Goal: Task Accomplishment & Management: Use online tool/utility

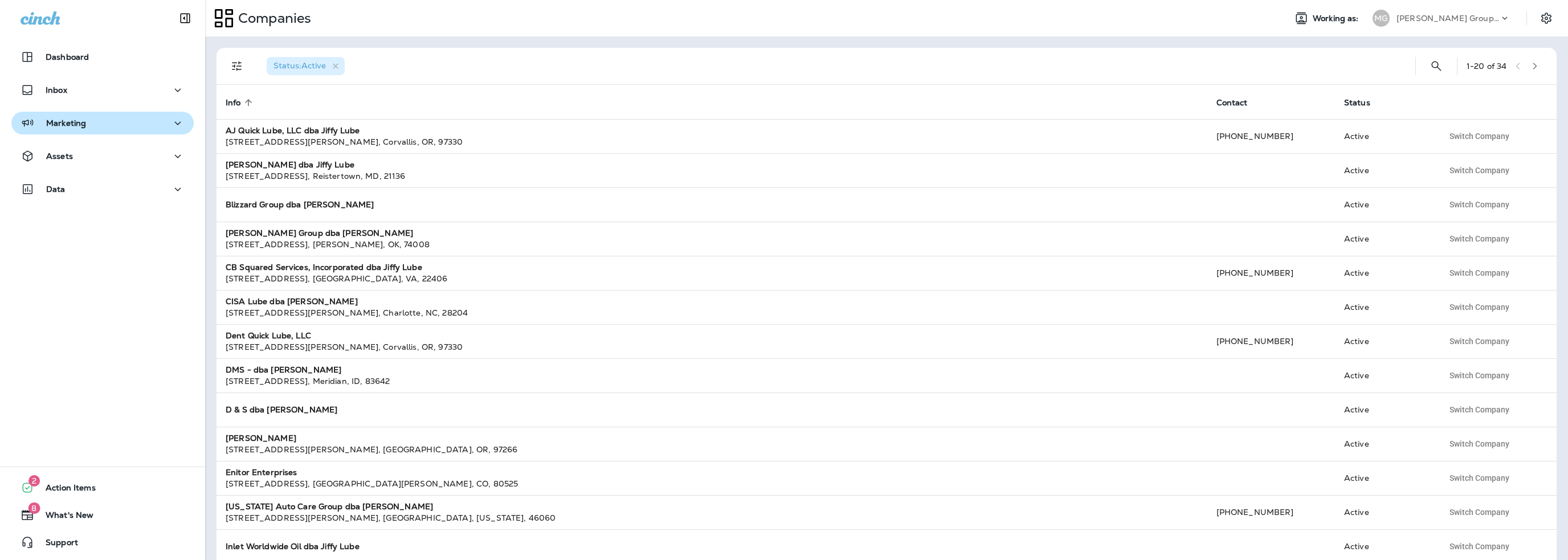
click at [77, 127] on p "Marketing" at bounding box center [66, 123] width 40 height 9
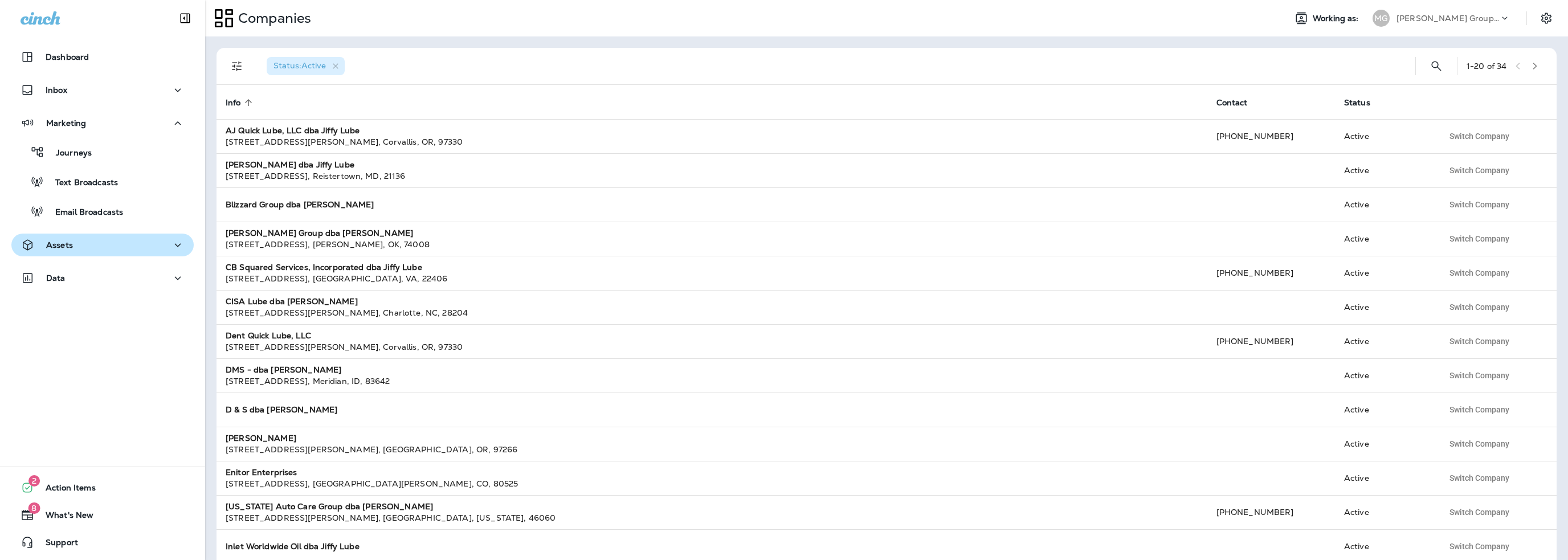
click at [83, 240] on div "Assets" at bounding box center [103, 245] width 164 height 14
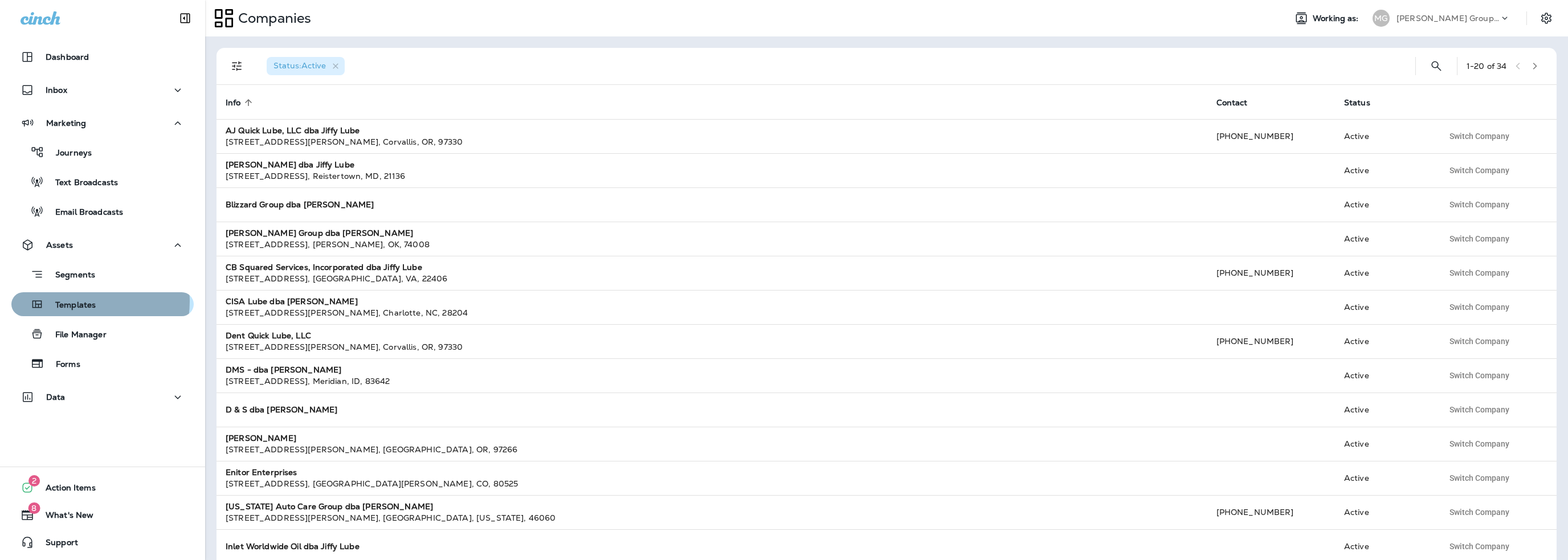
click at [79, 301] on p "Templates" at bounding box center [69, 305] width 52 height 10
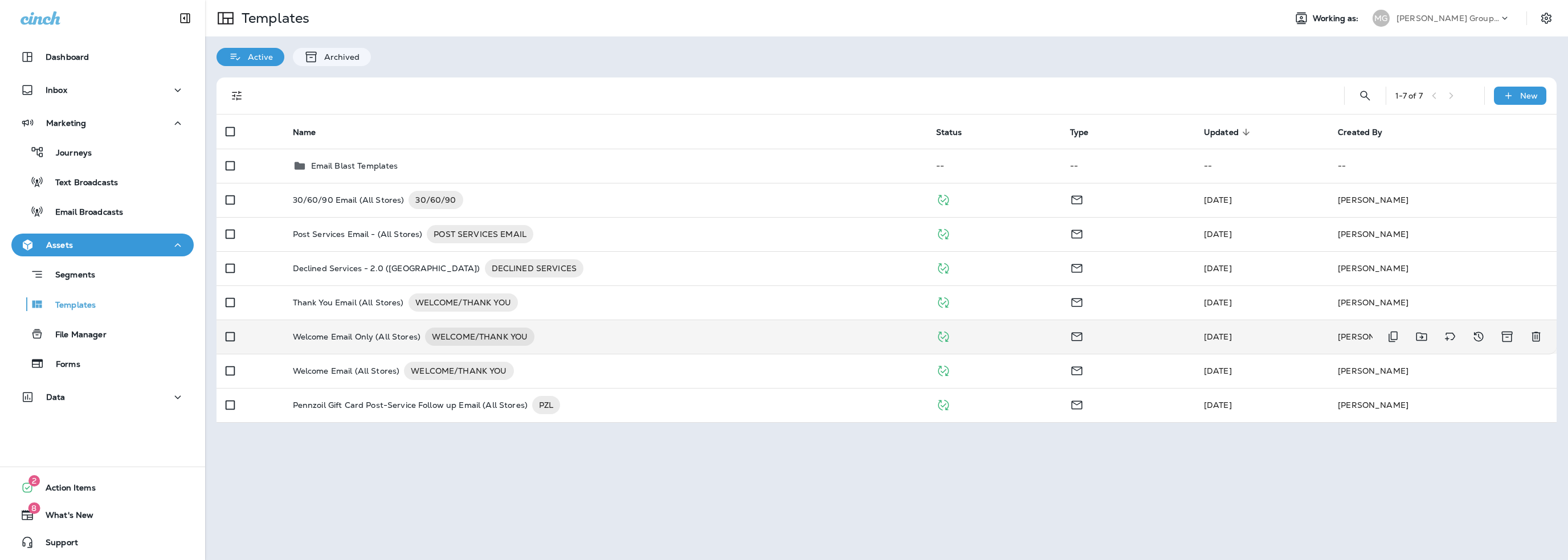
click at [344, 336] on p "Welcome Email Only (All Stores)" at bounding box center [356, 336] width 128 height 18
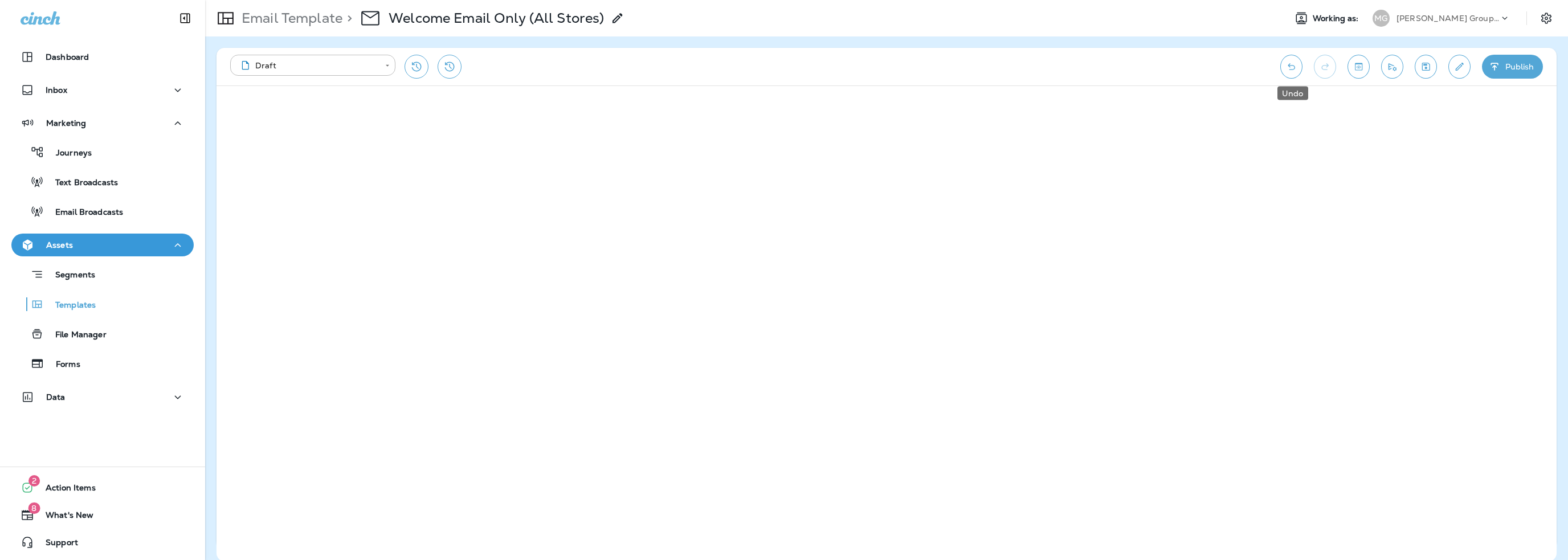
click at [1289, 68] on icon "Undo" at bounding box center [1291, 67] width 12 height 11
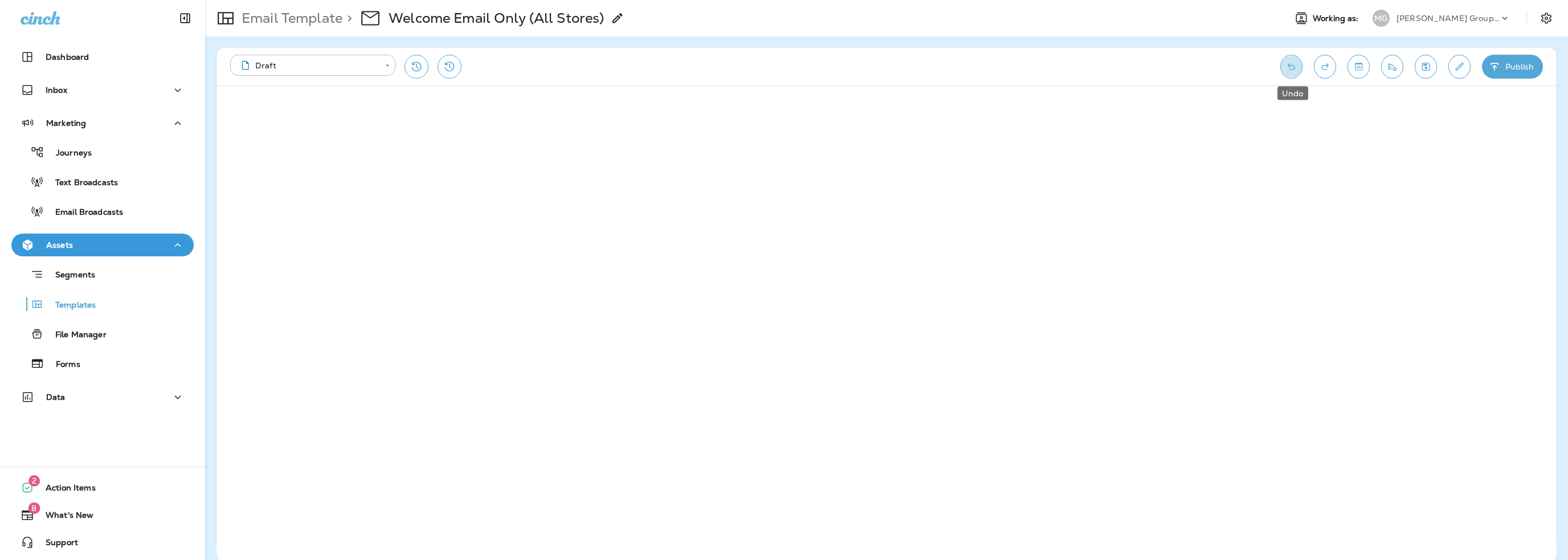
click at [1289, 68] on icon "Undo" at bounding box center [1291, 67] width 12 height 11
click at [1432, 68] on icon "Save" at bounding box center [1426, 67] width 12 height 11
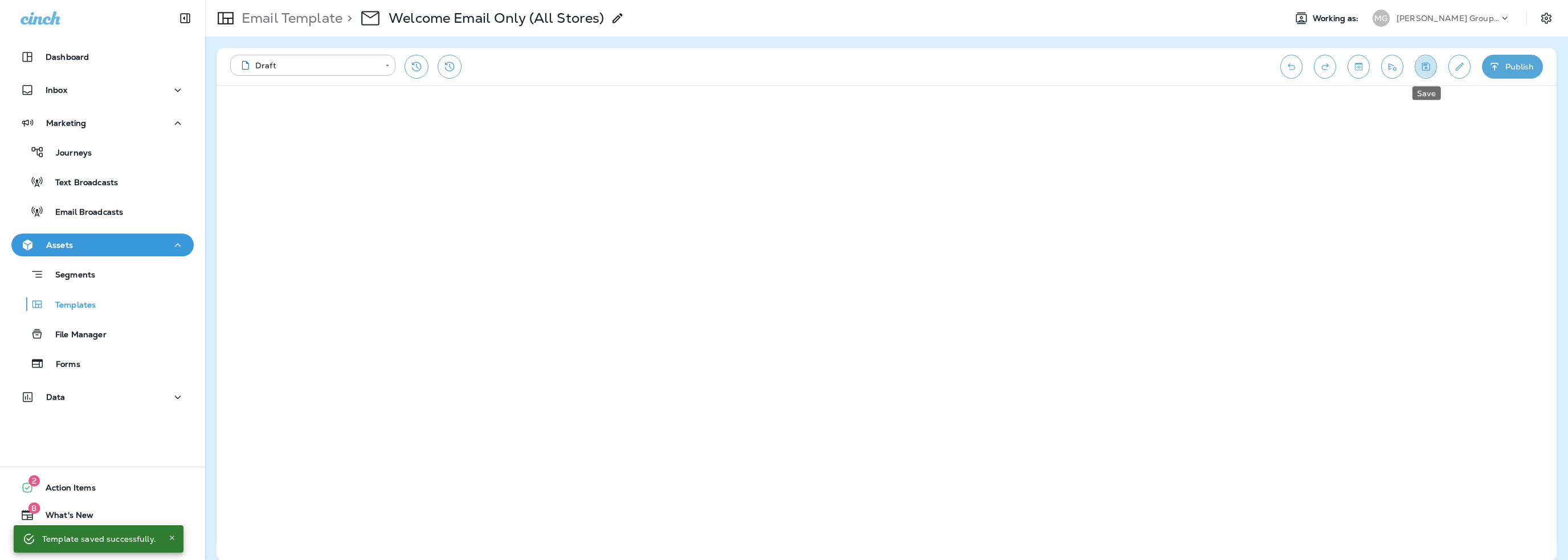
click at [1432, 63] on icon "Save" at bounding box center [1426, 67] width 12 height 11
click at [1391, 71] on icon "Send test email" at bounding box center [1392, 67] width 12 height 11
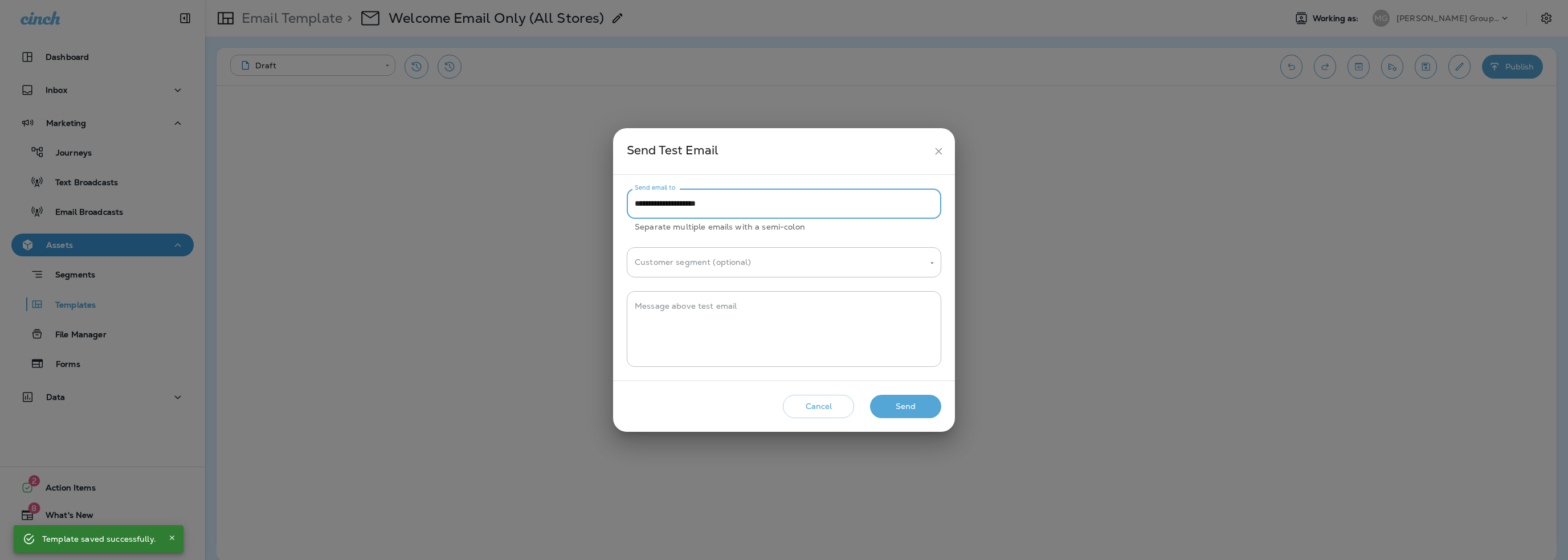
drag, startPoint x: 657, startPoint y: 206, endPoint x: 577, endPoint y: 212, distance: 80.2
click at [577, 212] on div "**********" at bounding box center [784, 280] width 1568 height 560
type input "**********"
click at [681, 314] on textarea "Message above test email" at bounding box center [784, 329] width 299 height 57
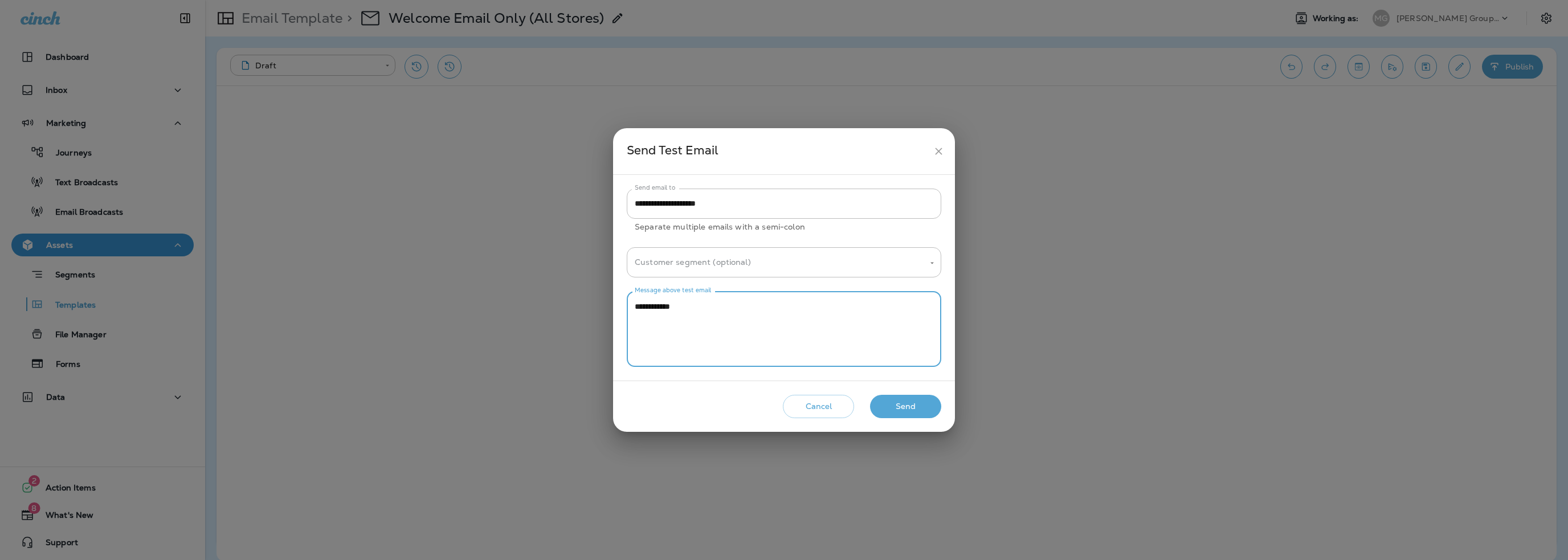
type textarea "**********"
click at [917, 412] on button "Send" at bounding box center [905, 406] width 71 height 24
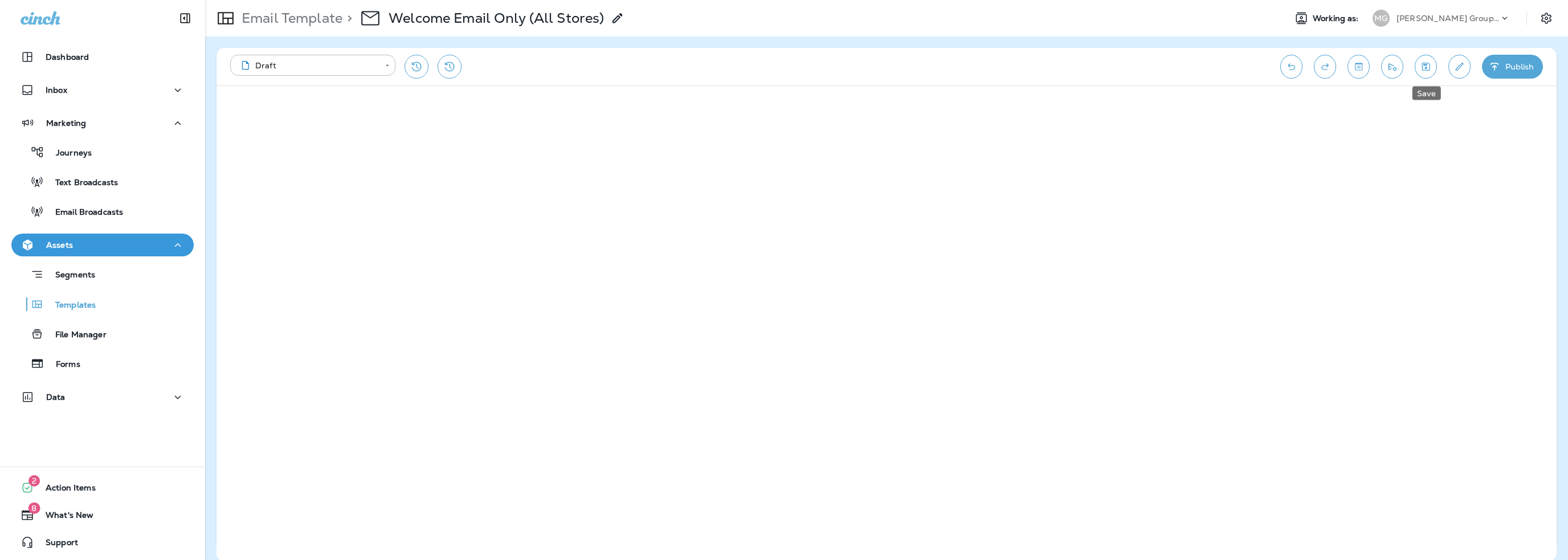
click at [1423, 73] on button "Save" at bounding box center [1426, 66] width 23 height 24
click at [1424, 70] on icon "Save" at bounding box center [1426, 66] width 8 height 8
